Goal: Task Accomplishment & Management: Manage account settings

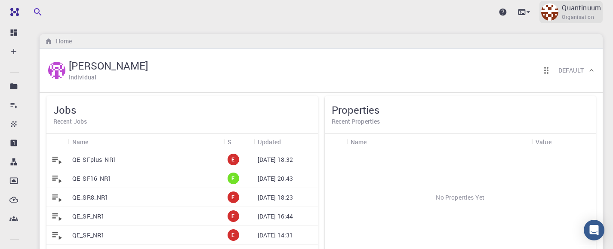
click at [552, 13] on img at bounding box center [549, 11] width 17 height 17
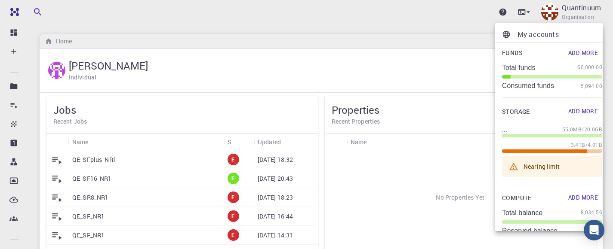
scroll to position [88, 0]
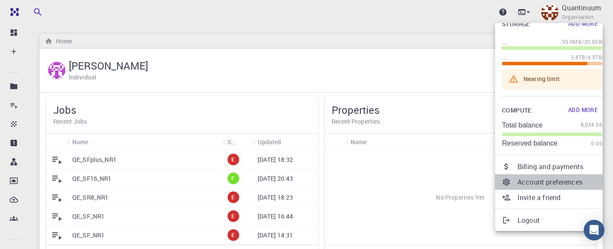
click at [558, 182] on p "Account preferences" at bounding box center [559, 182] width 85 height 10
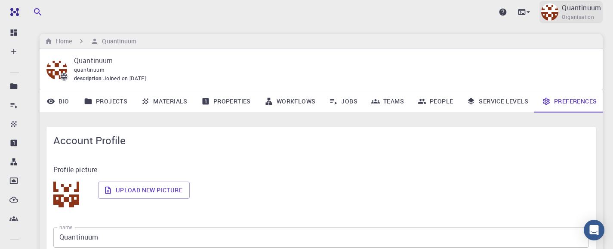
click at [568, 13] on span "Organisation" at bounding box center [577, 17] width 32 height 9
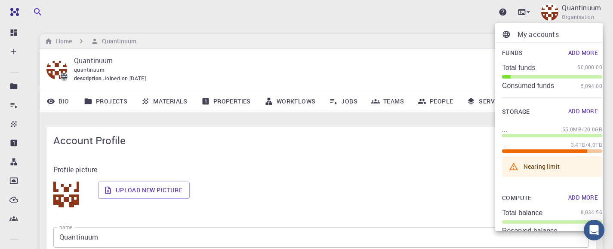
click at [553, 29] on p "My accounts" at bounding box center [559, 34] width 85 height 10
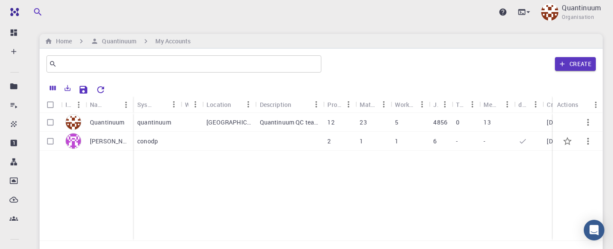
click at [103, 144] on p "[PERSON_NAME]" at bounding box center [109, 141] width 39 height 9
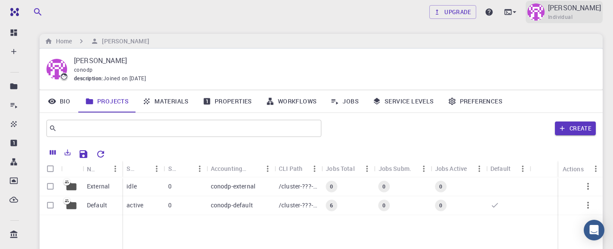
click at [574, 11] on p "[PERSON_NAME]" at bounding box center [574, 8] width 53 height 10
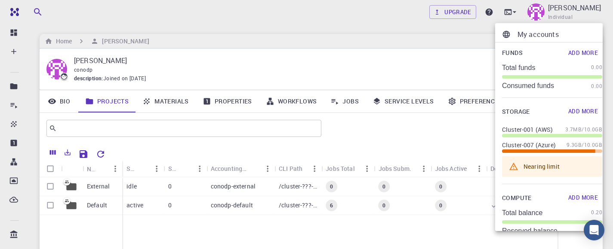
scroll to position [88, 0]
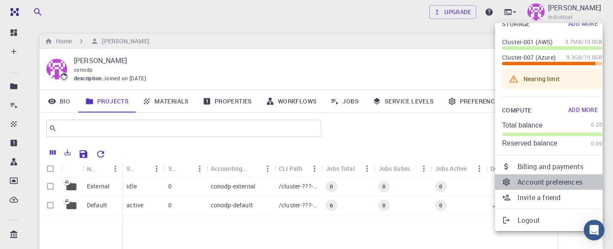
click at [550, 183] on p "Account preferences" at bounding box center [559, 182] width 85 height 10
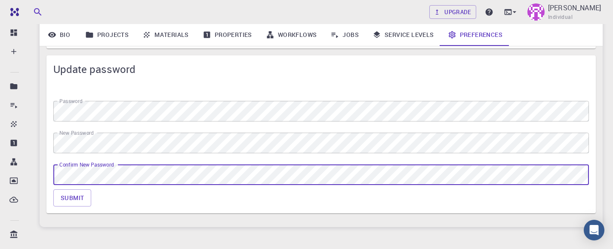
scroll to position [1056, 0]
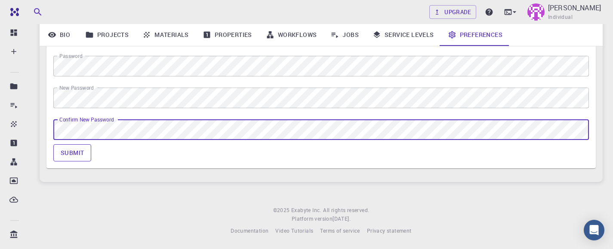
click at [60, 153] on button "Submit" at bounding box center [72, 152] width 38 height 17
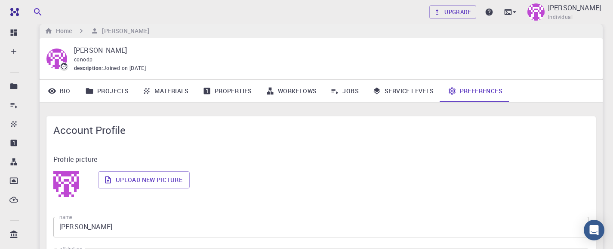
scroll to position [0, 0]
